Goal: Information Seeking & Learning: Find specific fact

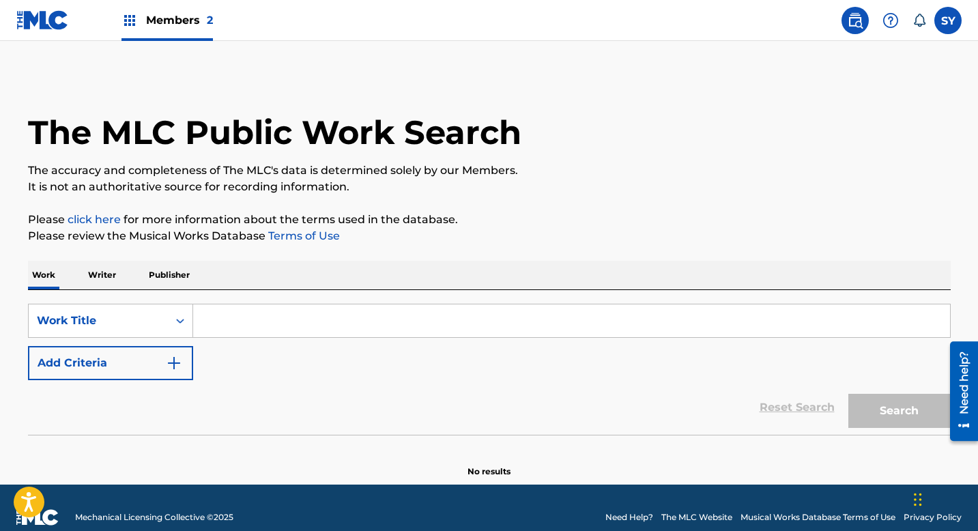
click at [117, 278] on p "Writer" at bounding box center [102, 275] width 36 height 29
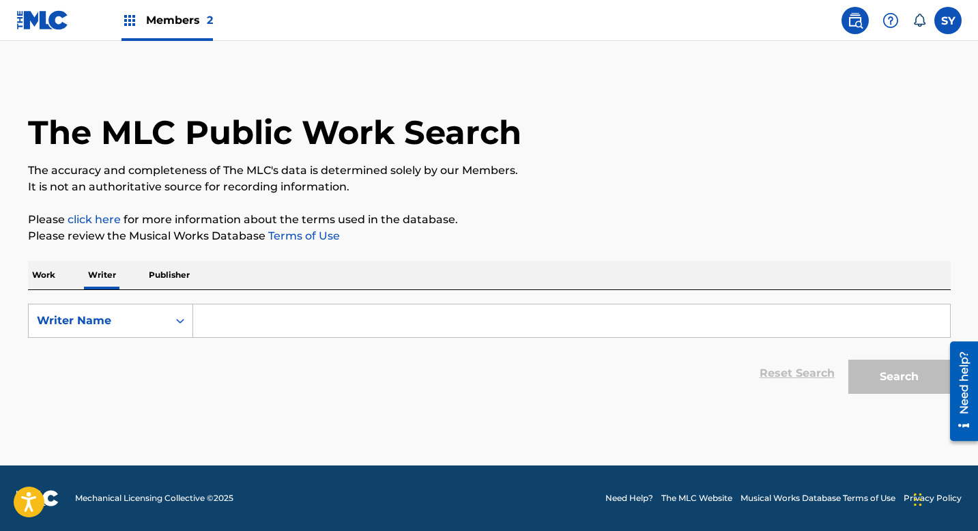
click at [242, 328] on input "Search Form" at bounding box center [571, 320] width 757 height 33
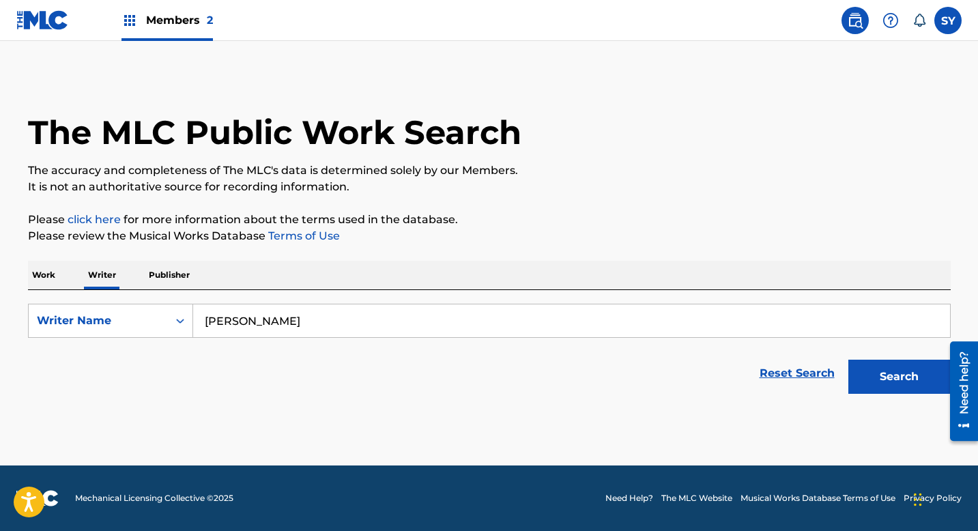
type input "[PERSON_NAME]"
click at [875, 383] on button "Search" at bounding box center [899, 377] width 102 height 34
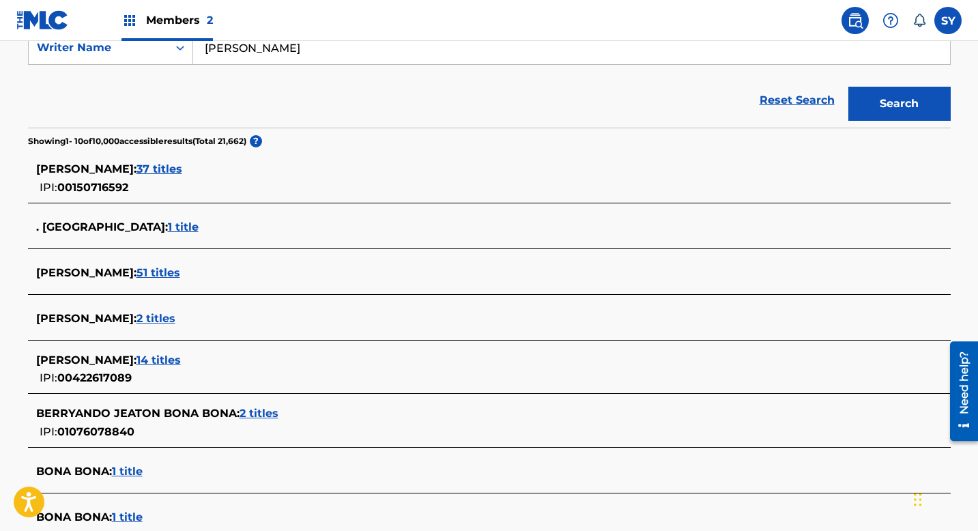
scroll to position [300, 0]
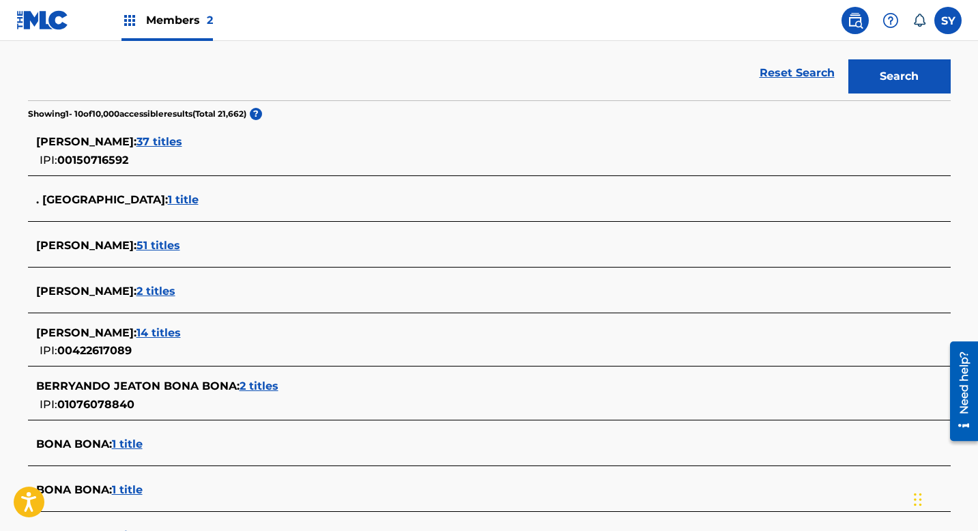
click at [164, 147] on span "37 titles" at bounding box center [159, 141] width 46 height 13
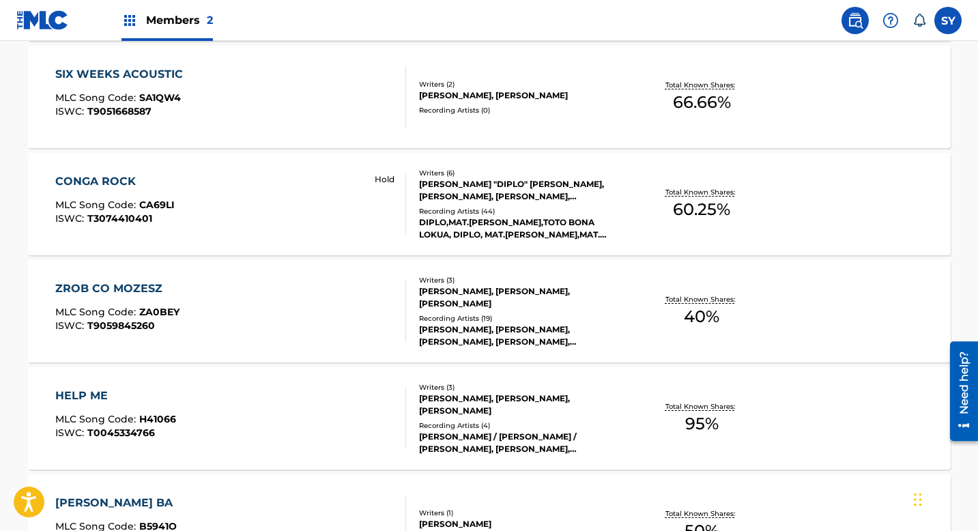
scroll to position [846, 0]
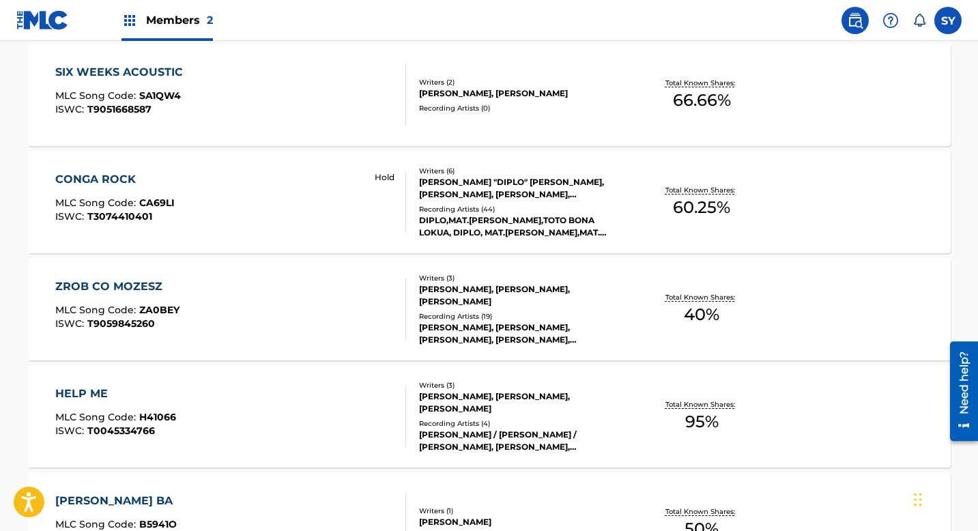
click at [451, 283] on div "[PERSON_NAME], [PERSON_NAME], [PERSON_NAME]" at bounding box center [522, 295] width 206 height 25
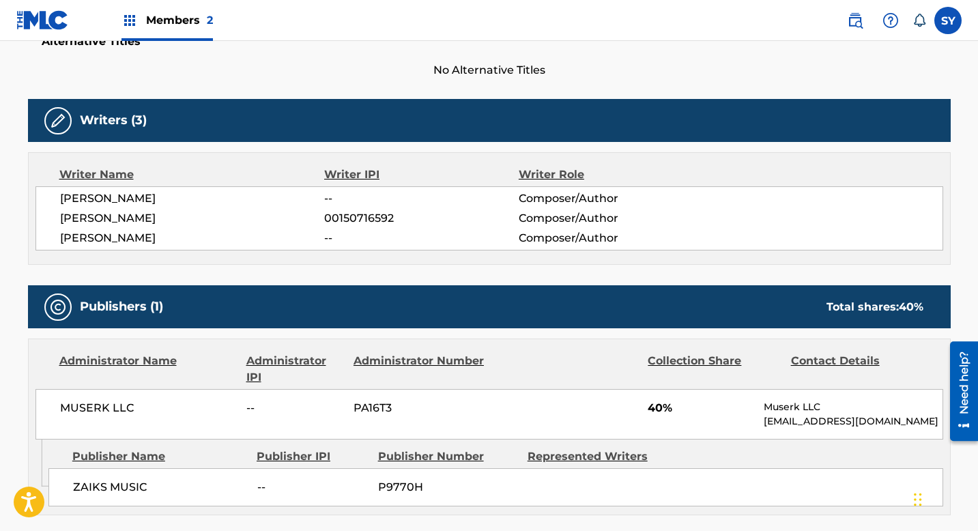
scroll to position [382, 0]
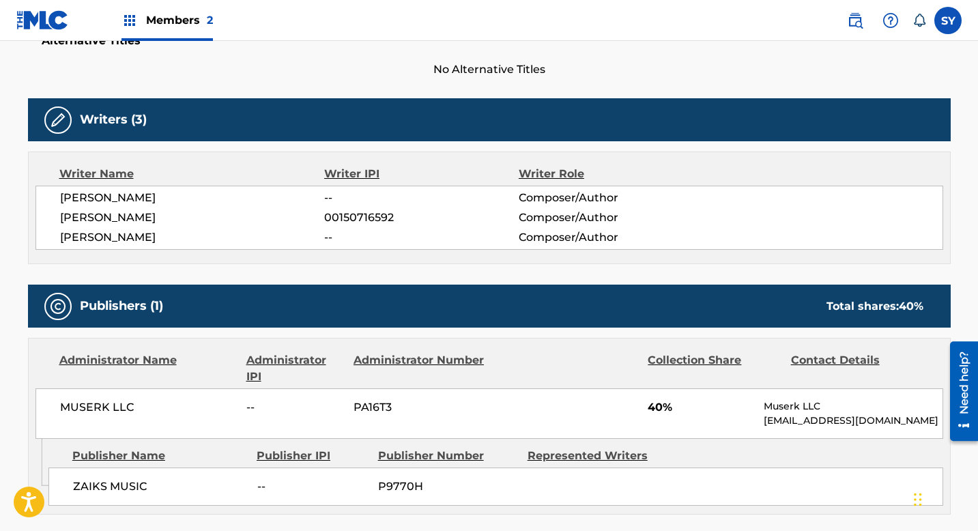
click at [598, 84] on div "Work Detail Member Work Identifier -- MLC Song Code ZA0BEY ISWC T9059845260 Dur…" at bounding box center [489, 441] width 923 height 1161
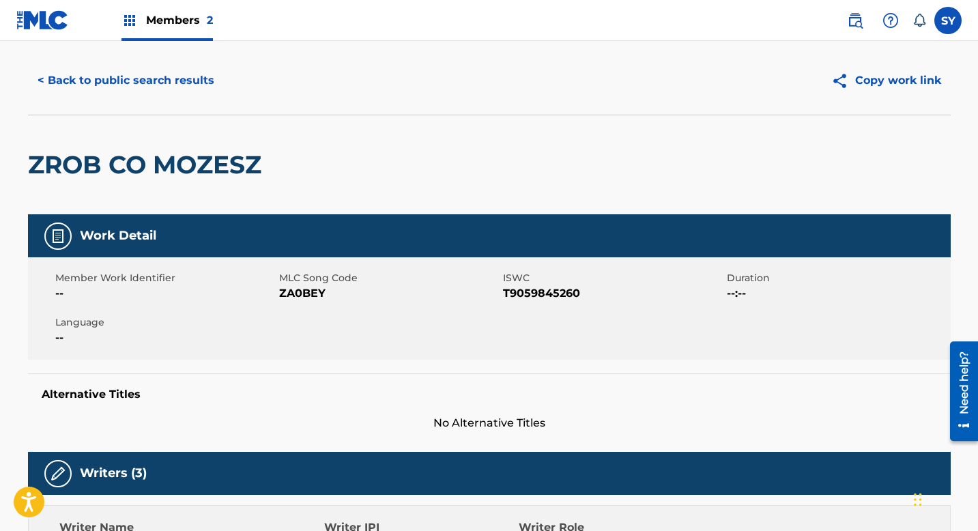
scroll to position [0, 0]
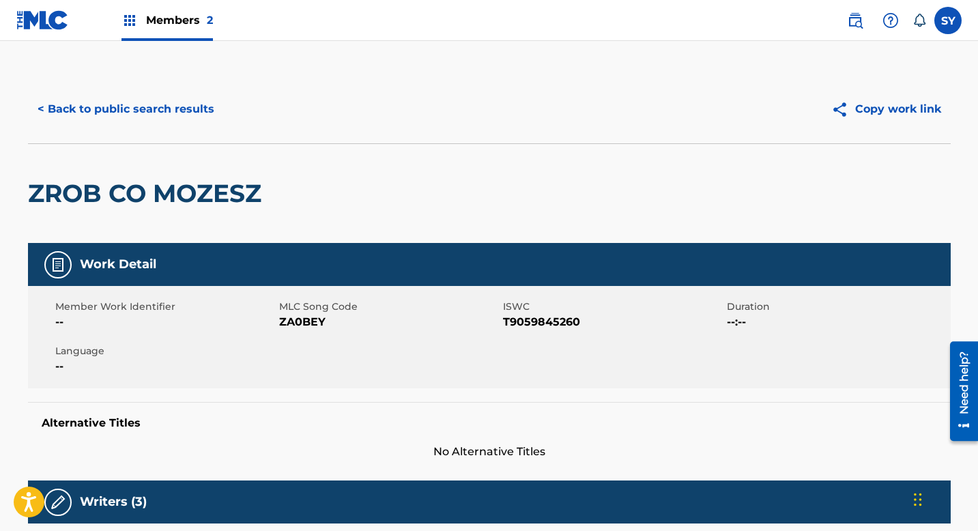
click at [47, 111] on button "< Back to public search results" at bounding box center [126, 109] width 196 height 34
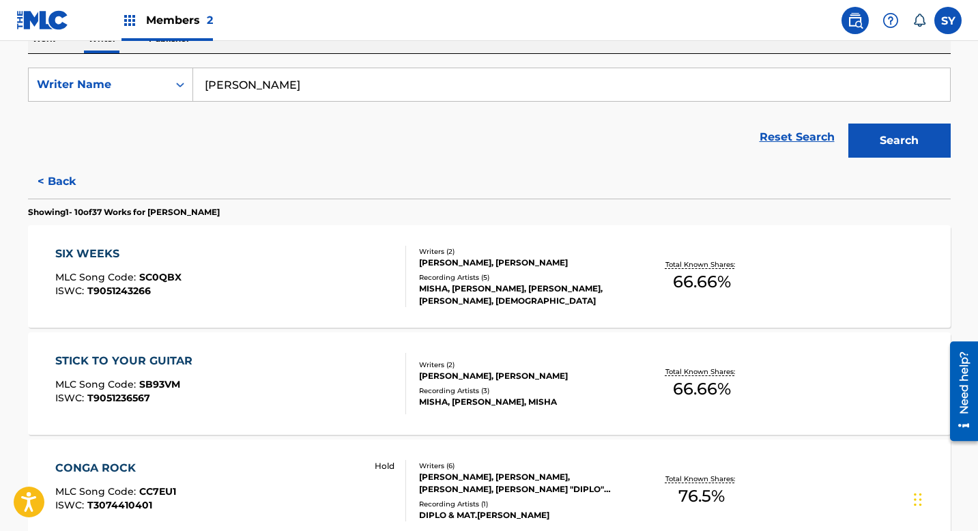
scroll to position [300, 0]
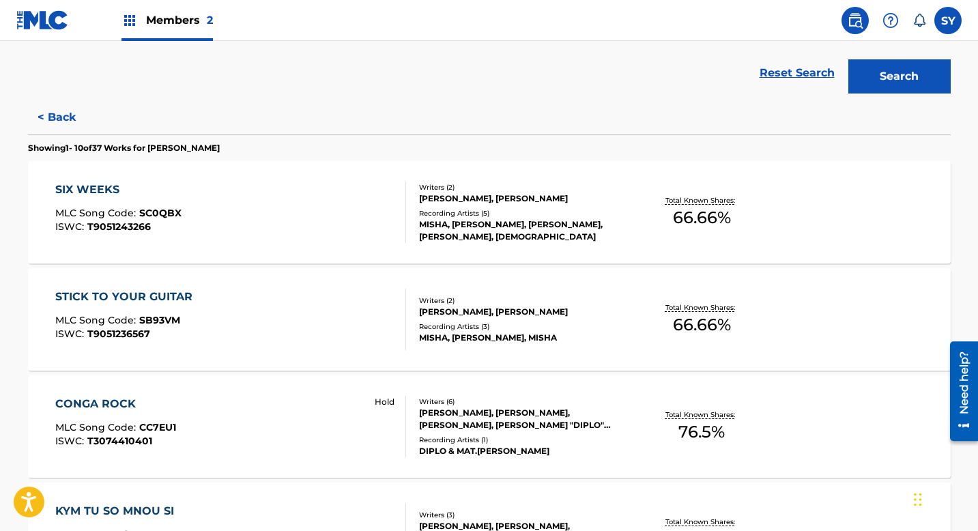
click at [97, 403] on div "CONGA ROCK" at bounding box center [115, 404] width 121 height 16
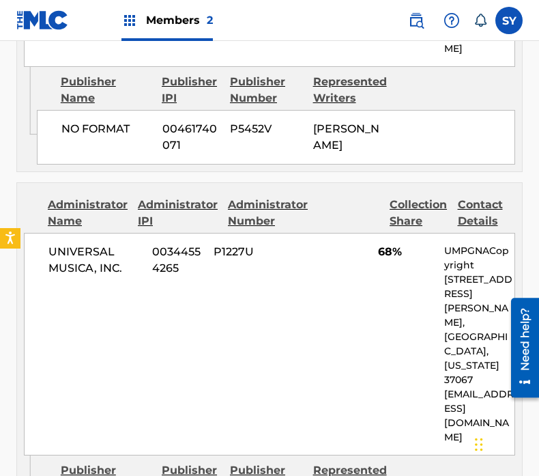
scroll to position [1081, 0]
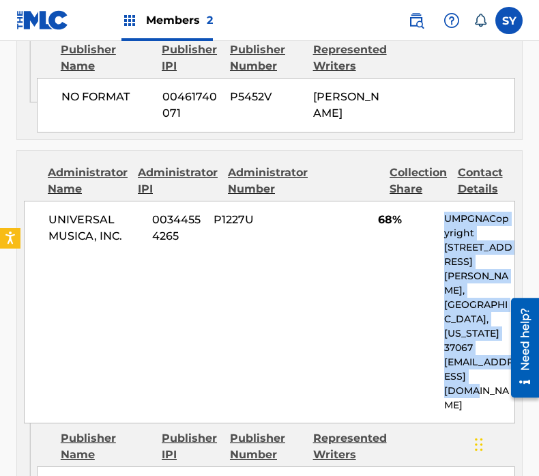
drag, startPoint x: 445, startPoint y: 151, endPoint x: 499, endPoint y: 298, distance: 155.7
click at [499, 297] on div "UMPGNACopyright [STREET_ADDRESS][PERSON_NAME][US_STATE] [EMAIL_ADDRESS][DOMAIN_…" at bounding box center [479, 312] width 70 height 201
copy div "UMPGNACopyright [STREET_ADDRESS][PERSON_NAME][US_STATE] NACopyright@umusic.c"
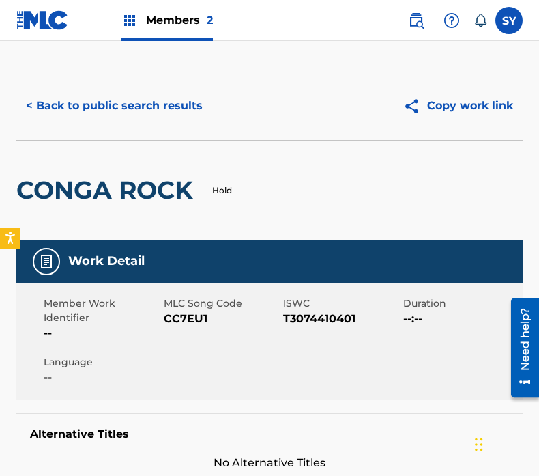
scroll to position [0, 0]
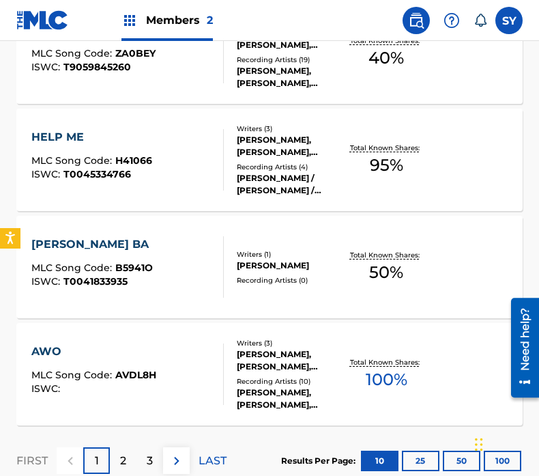
scroll to position [1097, 0]
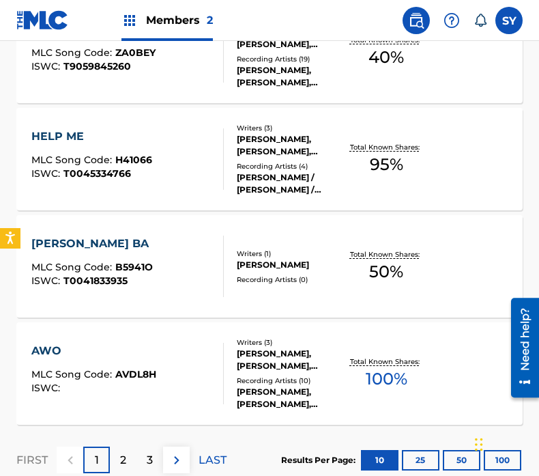
click at [69, 230] on div "[PERSON_NAME] BA MLC Song Code : B5941O ISWC : T0041833935 Writers ( 1 ) [PERSO…" at bounding box center [269, 266] width 506 height 102
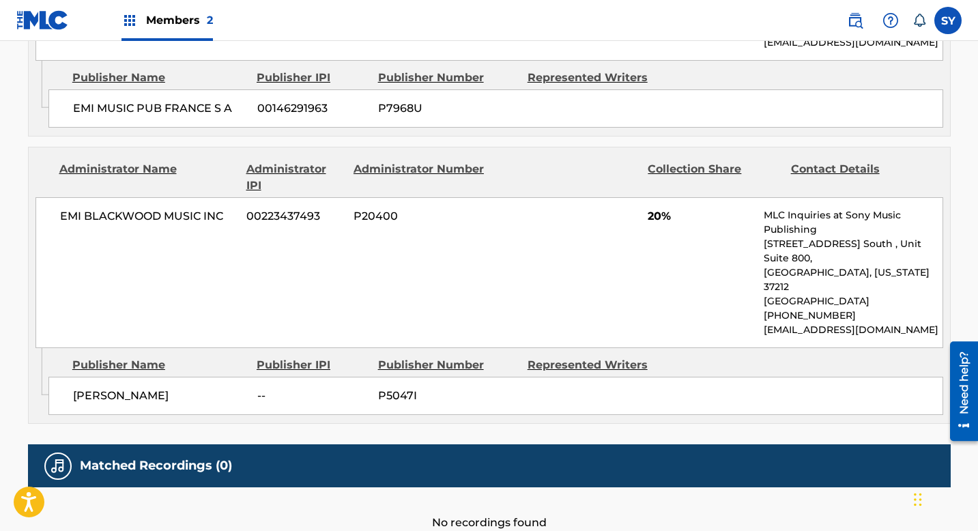
scroll to position [919, 0]
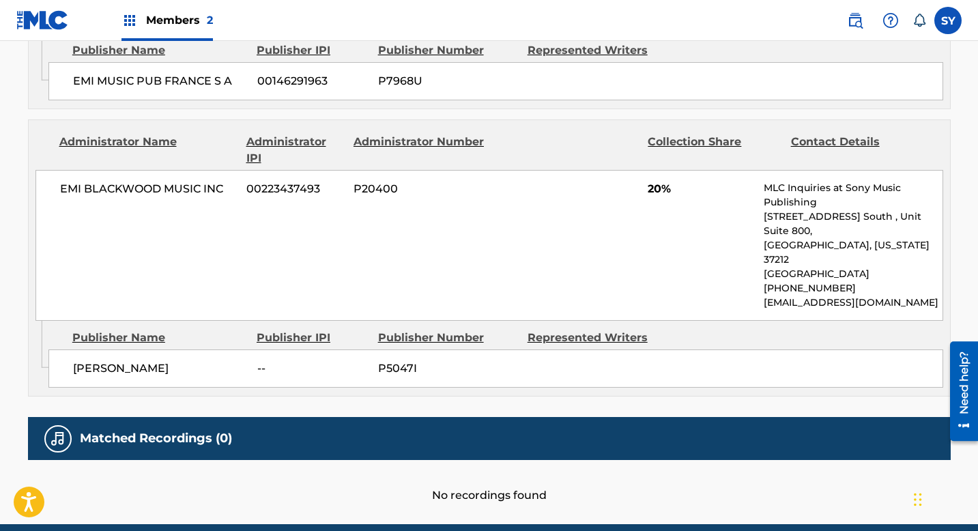
click at [394, 360] on span "P5047I" at bounding box center [447, 368] width 139 height 16
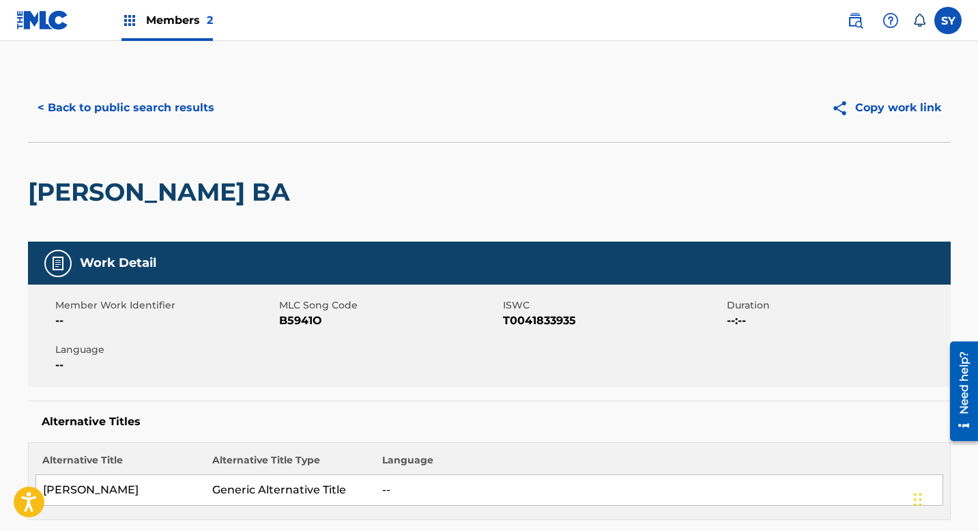
scroll to position [0, 0]
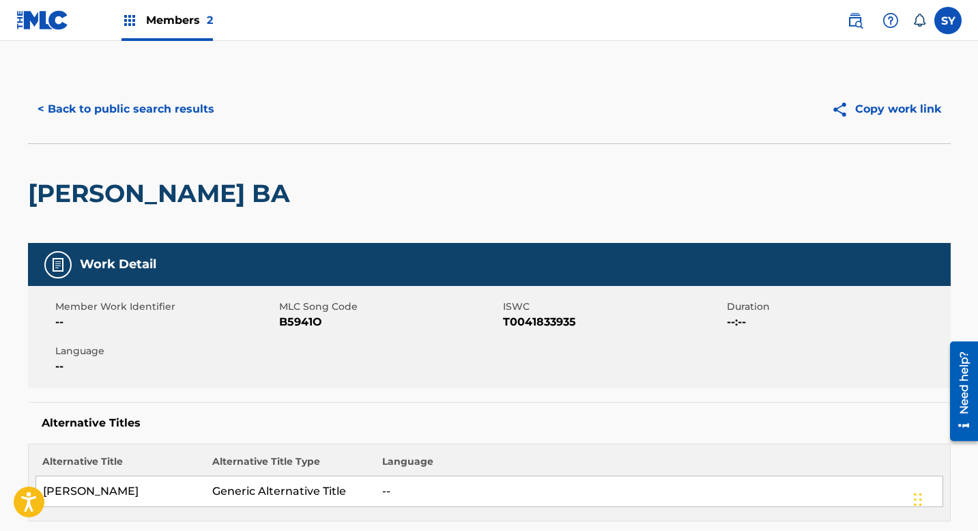
click at [46, 108] on button "< Back to public search results" at bounding box center [126, 109] width 196 height 34
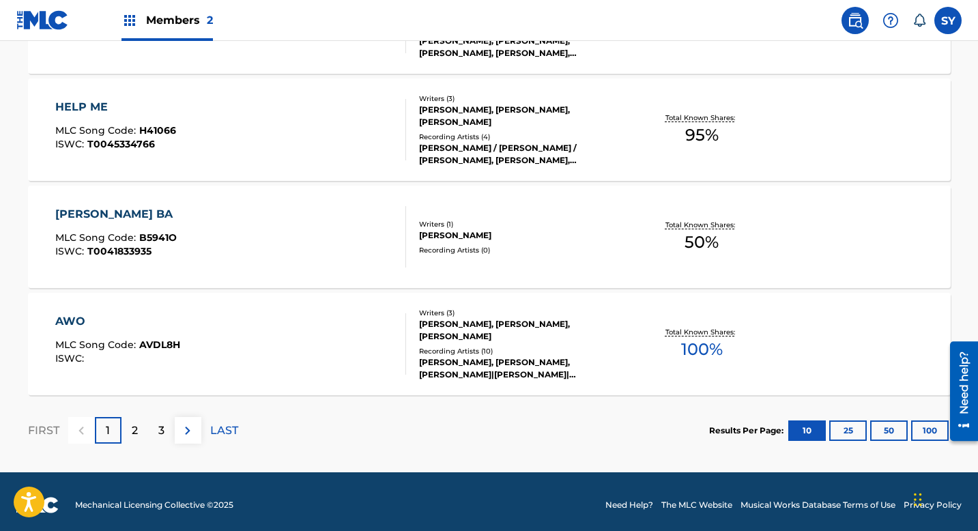
scroll to position [1140, 0]
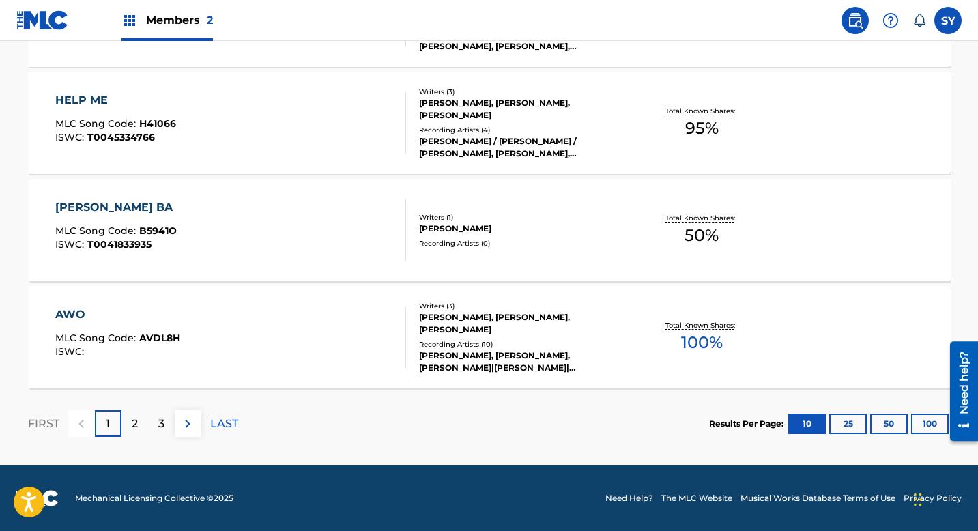
click at [845, 418] on button "25" at bounding box center [848, 423] width 38 height 20
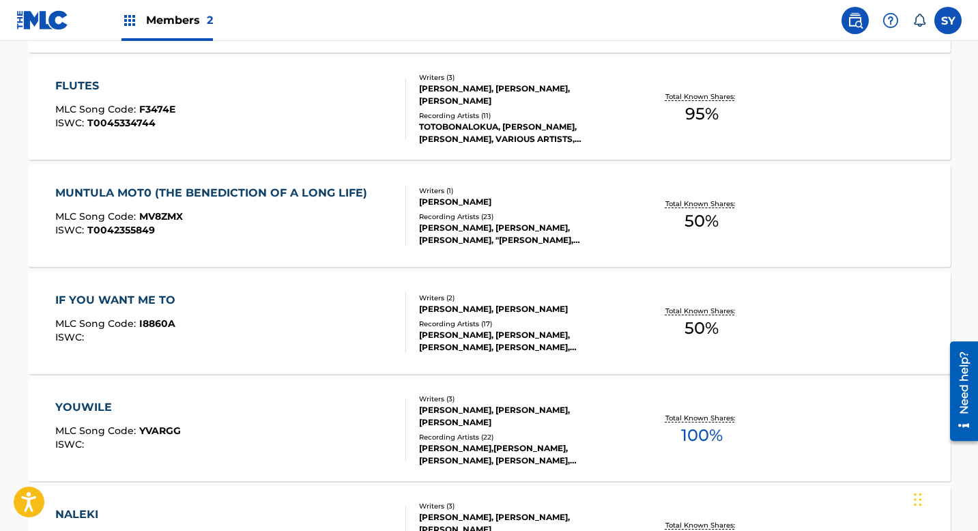
scroll to position [2231, 0]
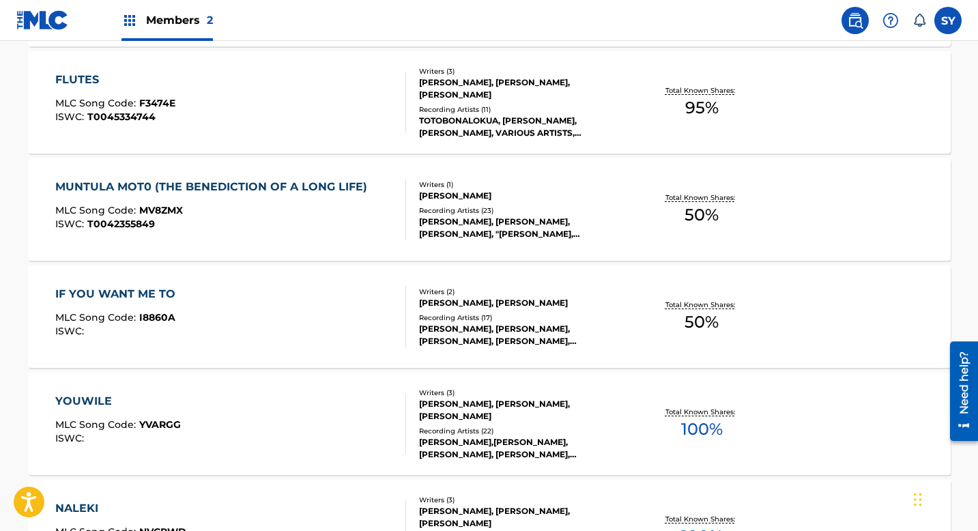
click at [258, 184] on div "MUNTULA MOT0 (THE BENEDICTION OF A LONG LIFE)" at bounding box center [214, 187] width 319 height 16
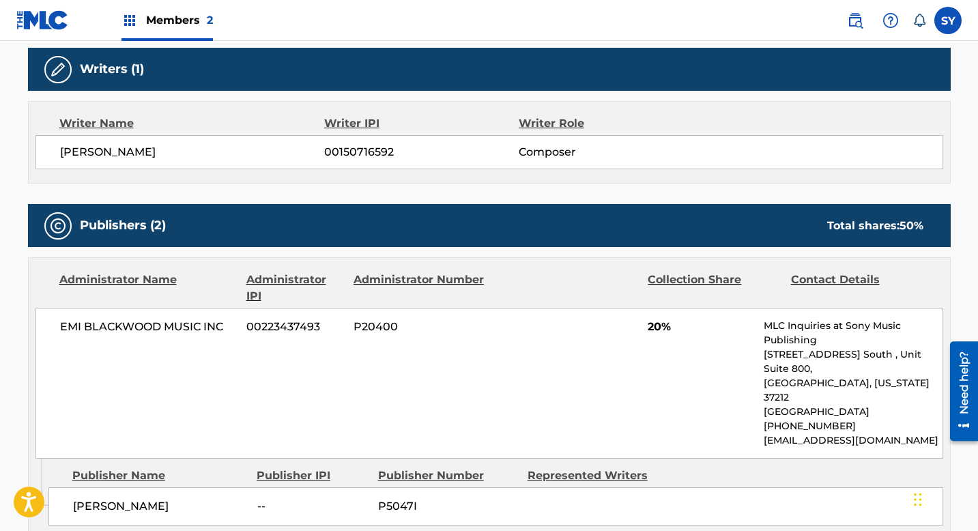
scroll to position [464, 0]
